Goal: Task Accomplishment & Management: Manage account settings

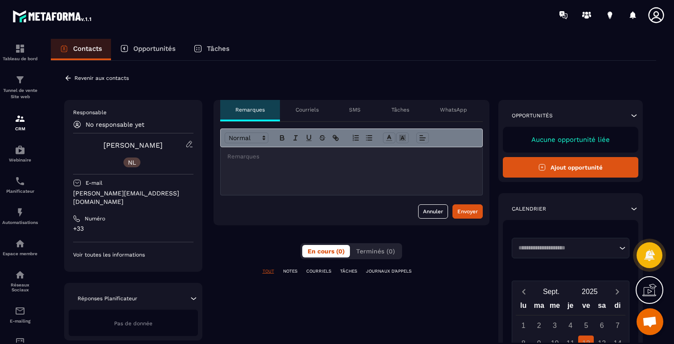
scroll to position [531, 0]
click at [69, 79] on icon at bounding box center [68, 78] width 8 height 8
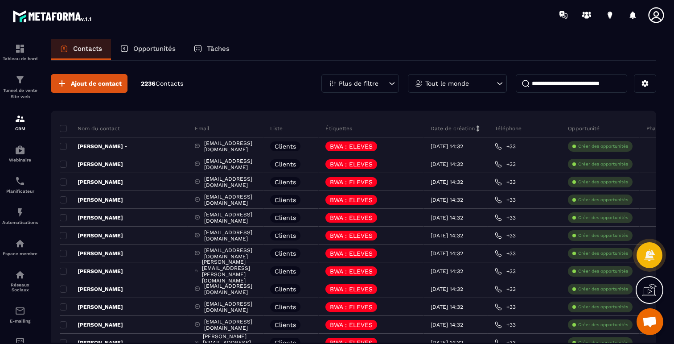
click at [576, 87] on input at bounding box center [572, 83] width 112 height 19
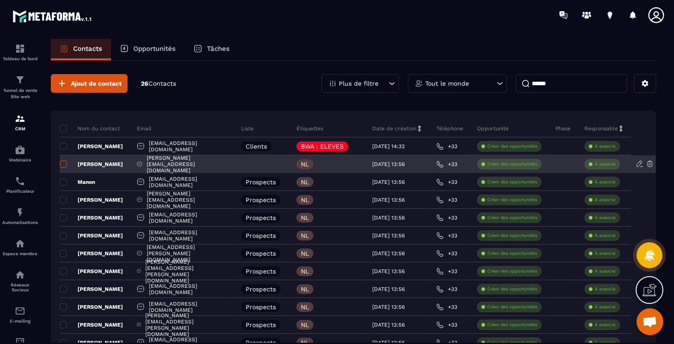
type input "******"
click at [62, 165] on span at bounding box center [63, 164] width 7 height 7
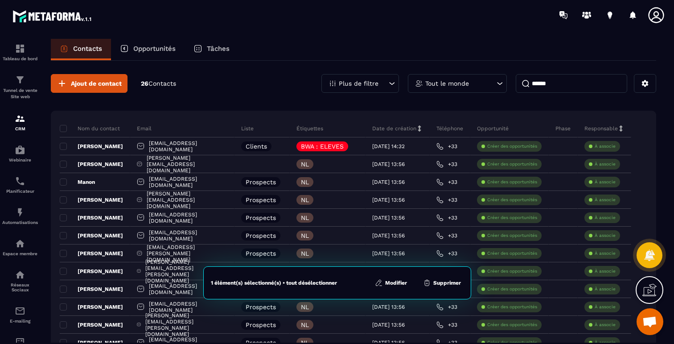
click at [391, 285] on button "Modifier" at bounding box center [390, 282] width 37 height 9
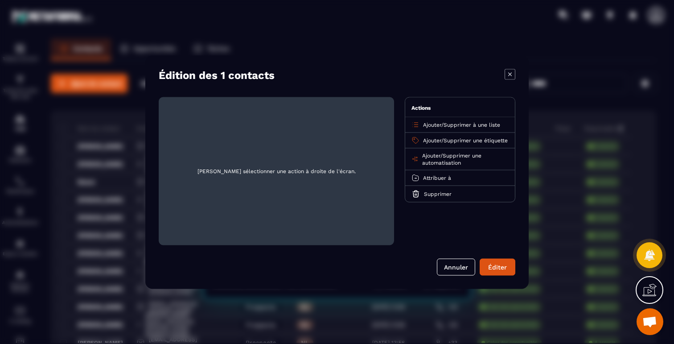
click at [463, 120] on div "Ajouter / Supprimer à une liste" at bounding box center [460, 125] width 110 height 16
click at [463, 122] on span "Supprimer à une liste" at bounding box center [472, 124] width 57 height 6
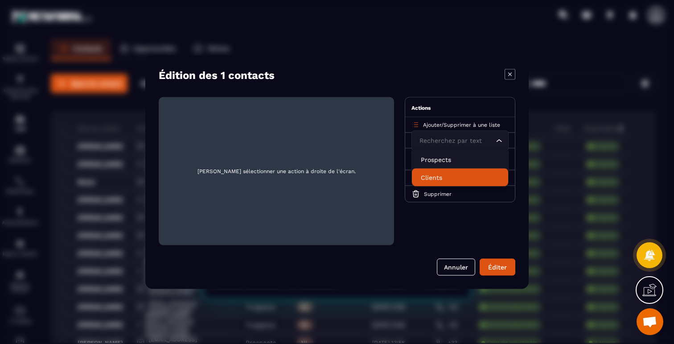
click at [430, 177] on p "Clients" at bounding box center [460, 177] width 79 height 9
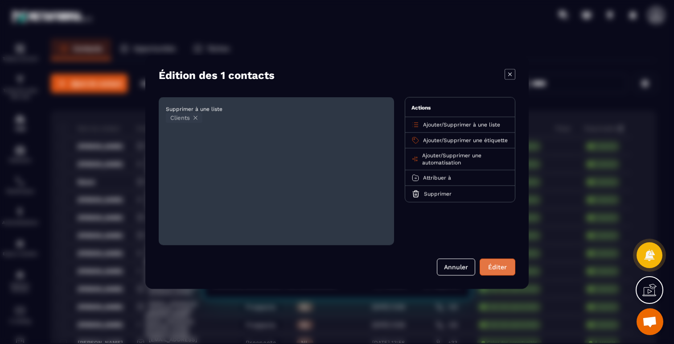
click at [499, 265] on button "Éditer" at bounding box center [498, 266] width 36 height 17
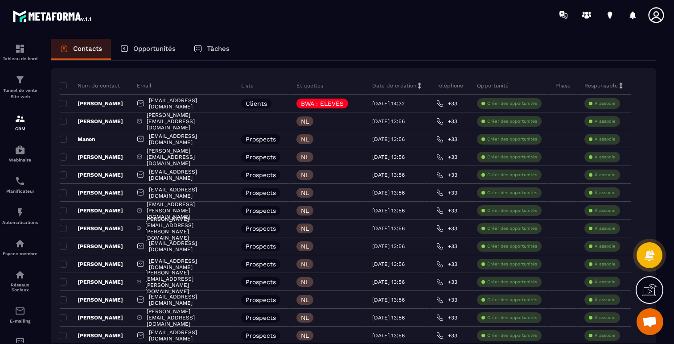
scroll to position [72, 0]
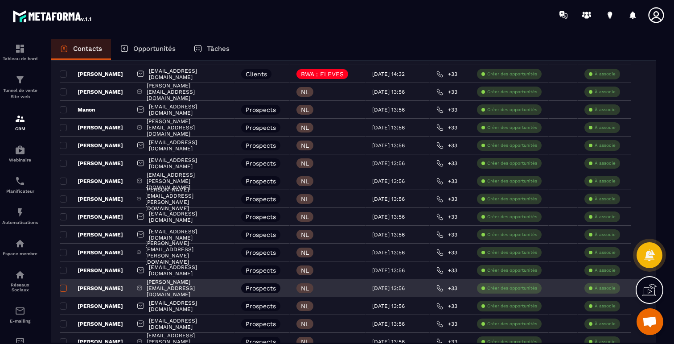
click at [63, 289] on span at bounding box center [63, 288] width 7 height 7
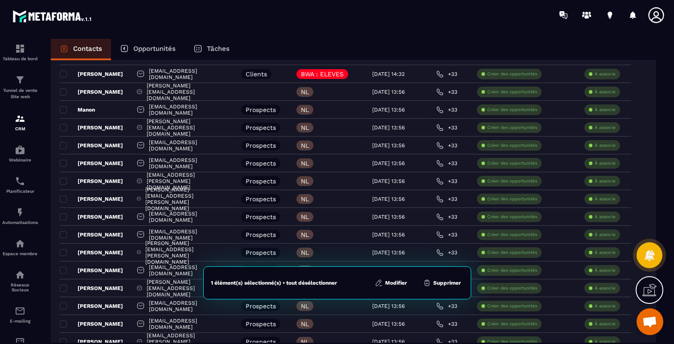
click at [399, 284] on button "Modifier" at bounding box center [390, 282] width 37 height 9
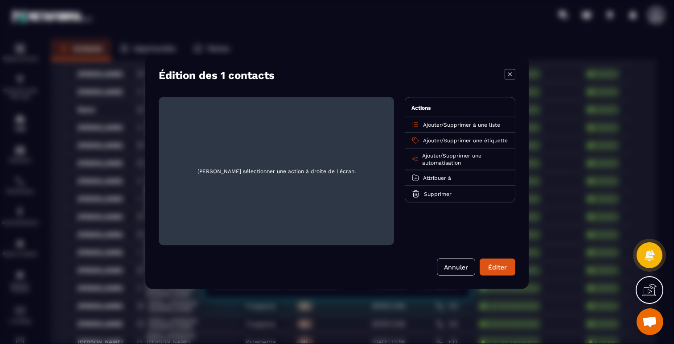
click at [451, 125] on span "Supprimer à une liste" at bounding box center [472, 124] width 57 height 6
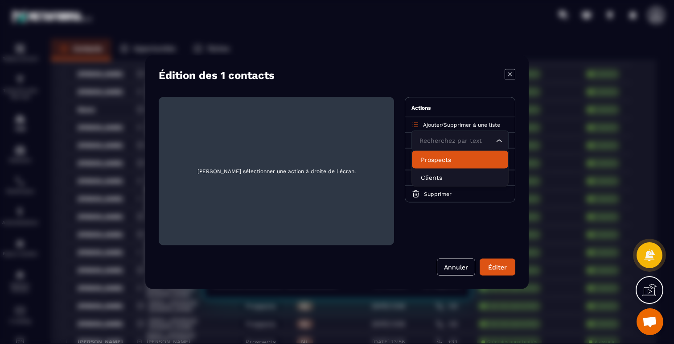
click at [437, 158] on p "Prospects" at bounding box center [460, 159] width 79 height 9
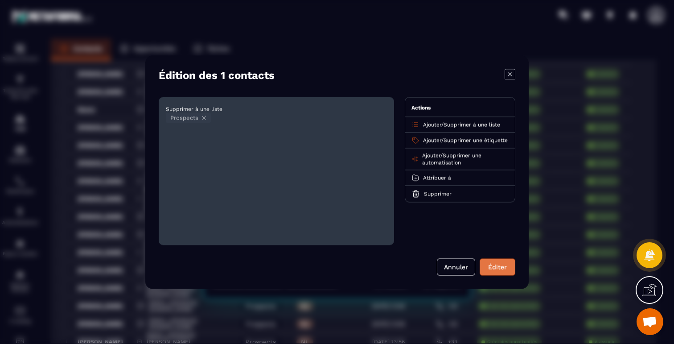
click at [491, 265] on button "Éditer" at bounding box center [498, 266] width 36 height 17
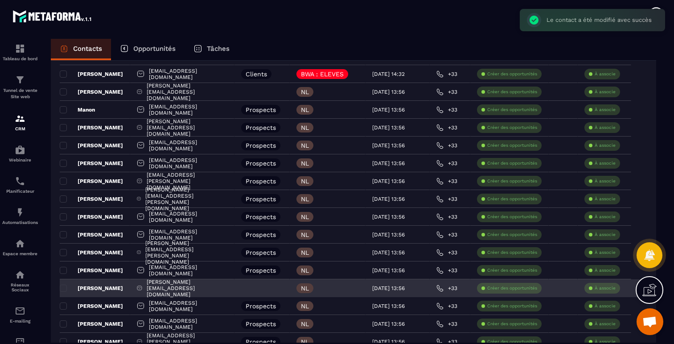
click at [89, 287] on p "[PERSON_NAME]" at bounding box center [91, 288] width 63 height 7
